Goal: Information Seeking & Learning: Learn about a topic

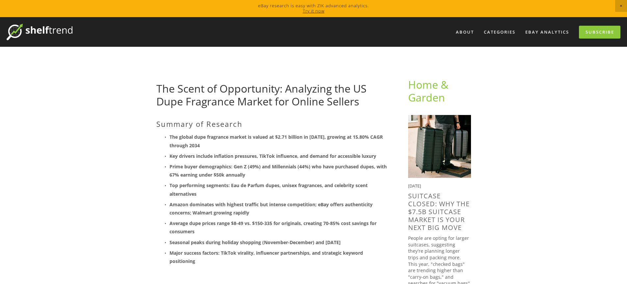
click at [213, 148] on p "The global dupe fragrance market is valued at $2.71 billion in [DATE], growing …" at bounding box center [277, 141] width 217 height 16
click at [204, 145] on p "The global dupe fragrance market is valued at $2.71 billion in [DATE], growing …" at bounding box center [277, 141] width 217 height 16
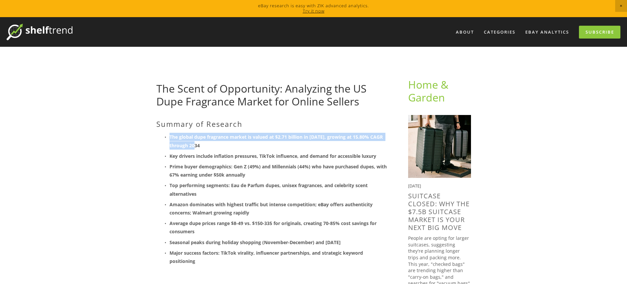
drag, startPoint x: 206, startPoint y: 145, endPoint x: 168, endPoint y: 138, distance: 39.0
click at [169, 138] on p "The global dupe fragrance market is valued at $2.71 billion in [DATE], growing …" at bounding box center [277, 141] width 217 height 16
copy strong "The global dupe fragrance market is valued at $2.71 billion in [DATE], growing …"
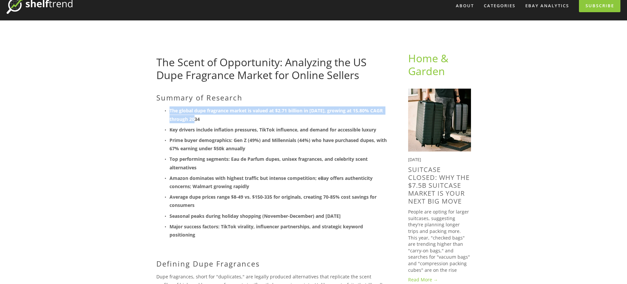
scroll to position [31, 0]
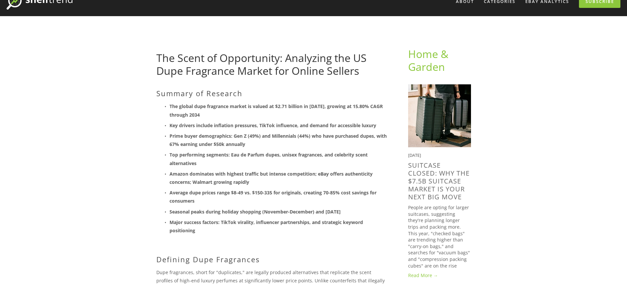
click at [234, 199] on p "Average dupe prices range $8-49 vs. $150-335 for originals, creating 70-85% cos…" at bounding box center [277, 196] width 217 height 16
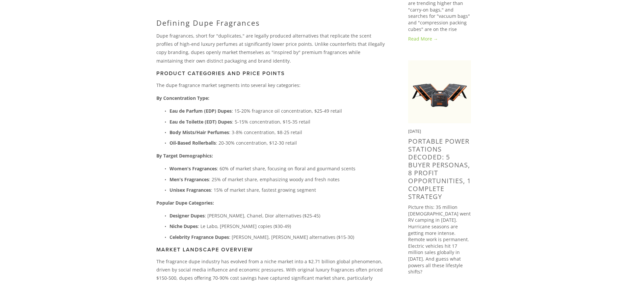
scroll to position [269, 0]
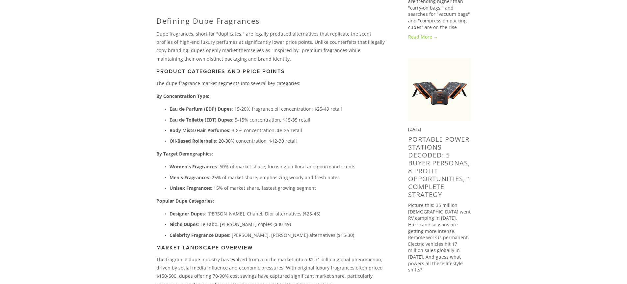
click at [214, 33] on p "Dupe fragrances, short for "duplicates," are legally produced alternatives that…" at bounding box center [271, 46] width 231 height 33
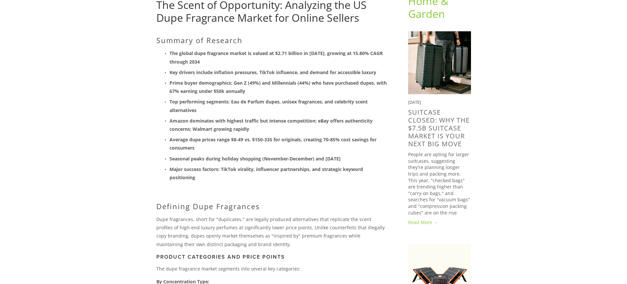
scroll to position [76, 0]
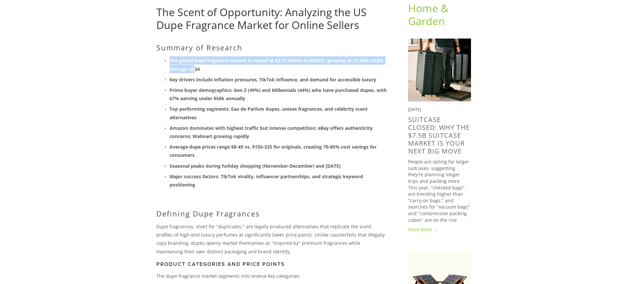
drag, startPoint x: 204, startPoint y: 70, endPoint x: 169, endPoint y: 61, distance: 36.2
click at [169, 61] on p "The global dupe fragrance market is valued at $2.71 billion in [DATE], growing …" at bounding box center [277, 64] width 217 height 16
copy strong "The global dupe fragrance market is valued at $2.71 billion in [DATE], growing …"
